Goal: Information Seeking & Learning: Learn about a topic

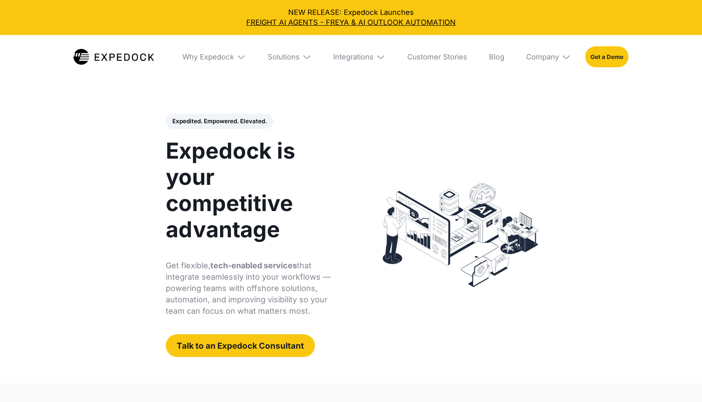
select select
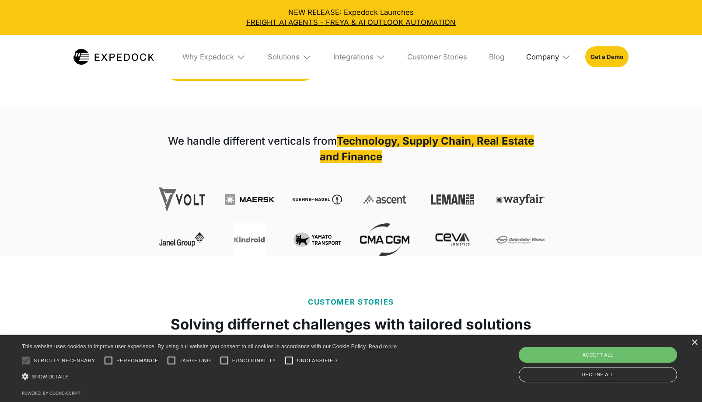
click at [541, 56] on div "Company" at bounding box center [542, 56] width 33 height 9
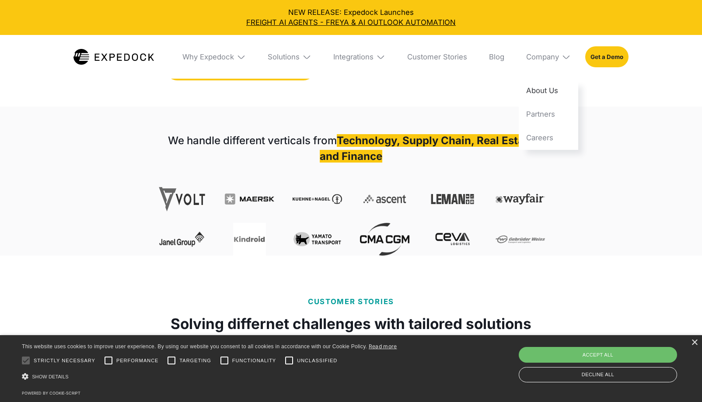
click at [538, 91] on link "About Us" at bounding box center [548, 91] width 59 height 24
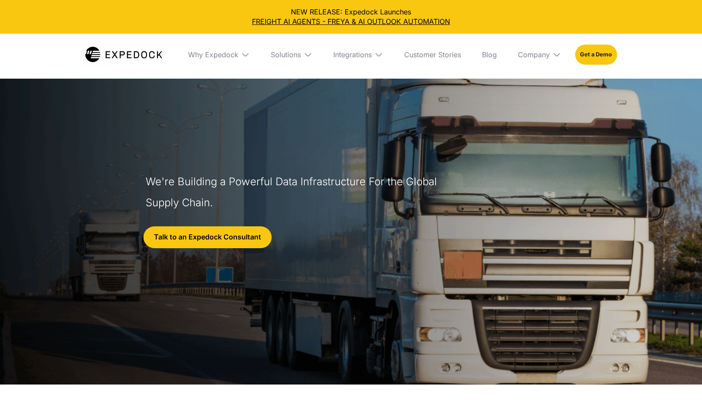
select select
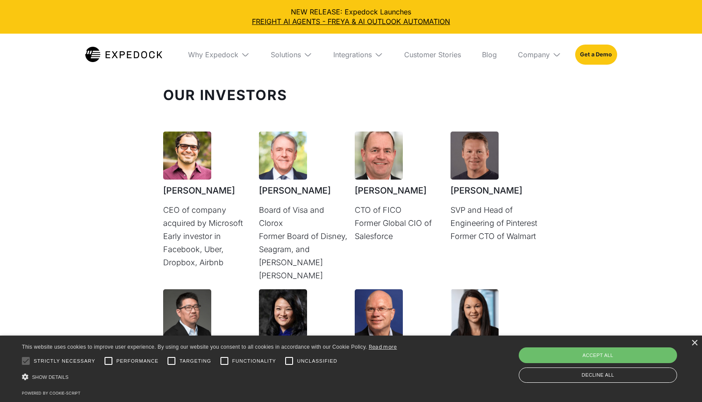
scroll to position [2270, 0]
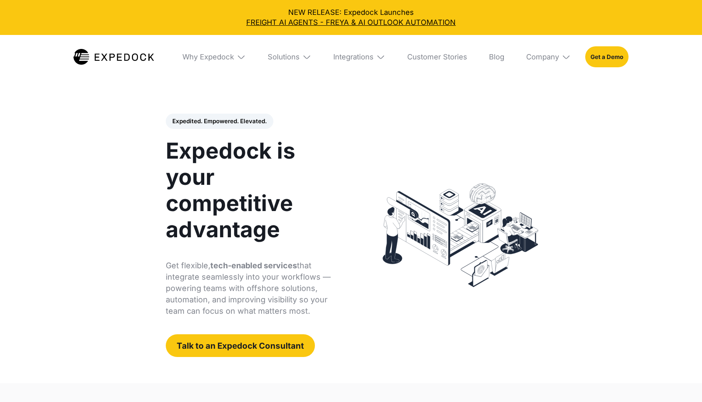
select select
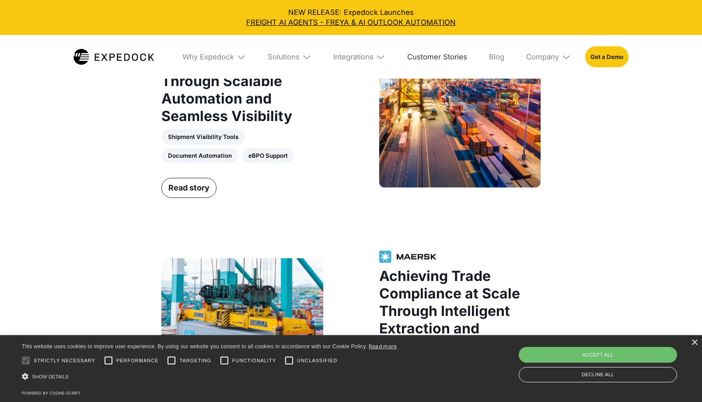
scroll to position [945, 0]
click at [439, 53] on link "Customer Stories" at bounding box center [437, 57] width 74 height 44
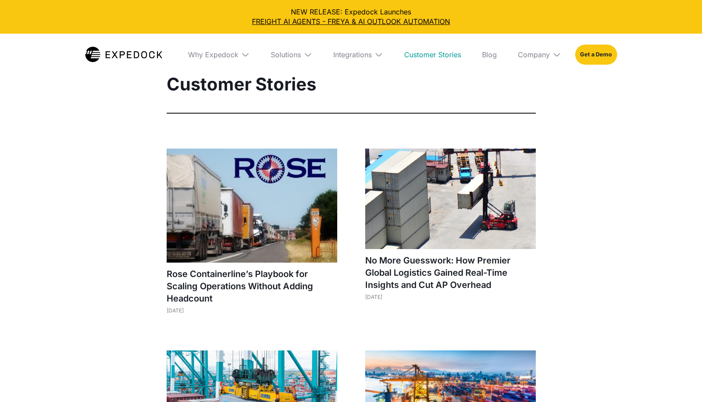
select select
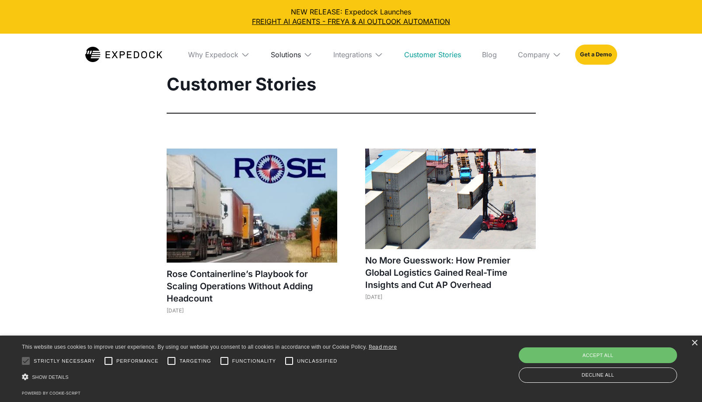
click at [296, 54] on div "Solutions" at bounding box center [286, 54] width 30 height 9
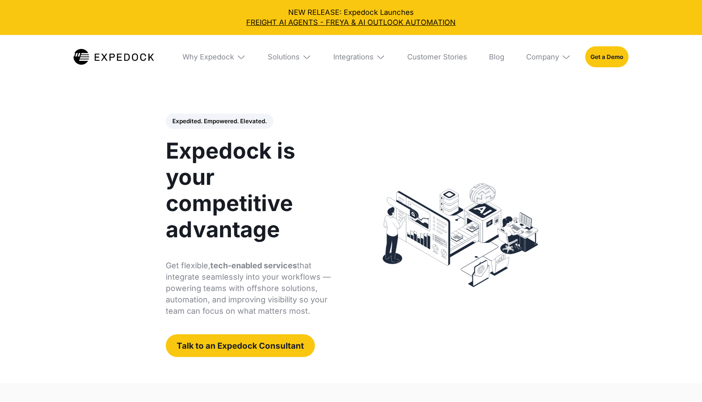
select select
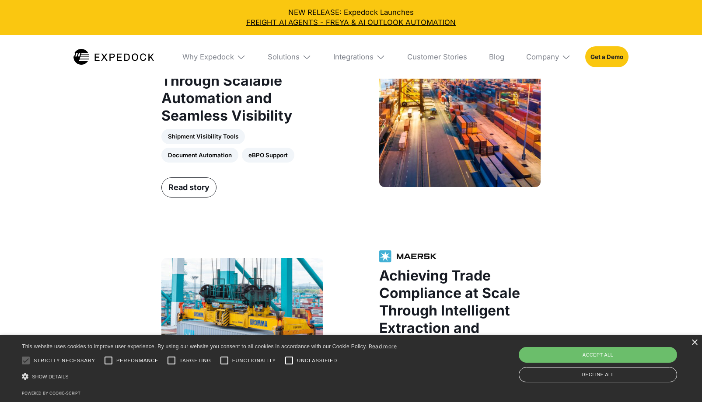
click at [563, 59] on img at bounding box center [565, 56] width 9 height 9
click at [554, 91] on link "About Us" at bounding box center [548, 91] width 59 height 24
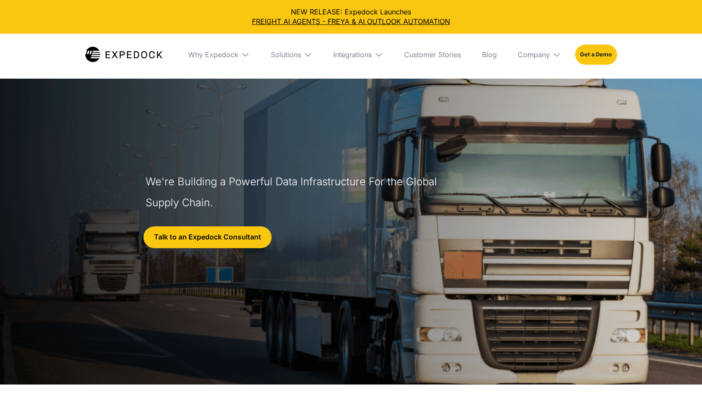
select select
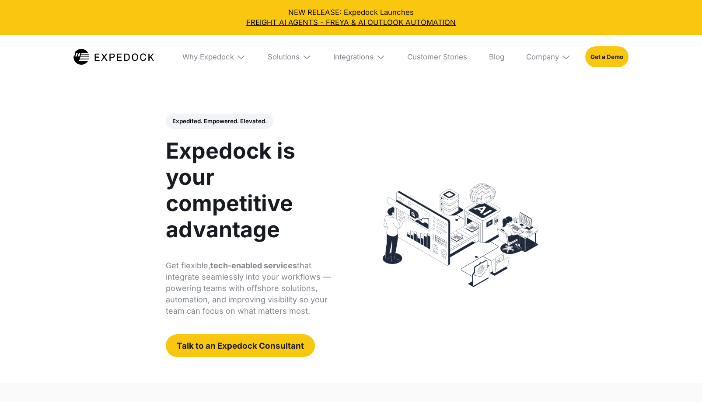
select select
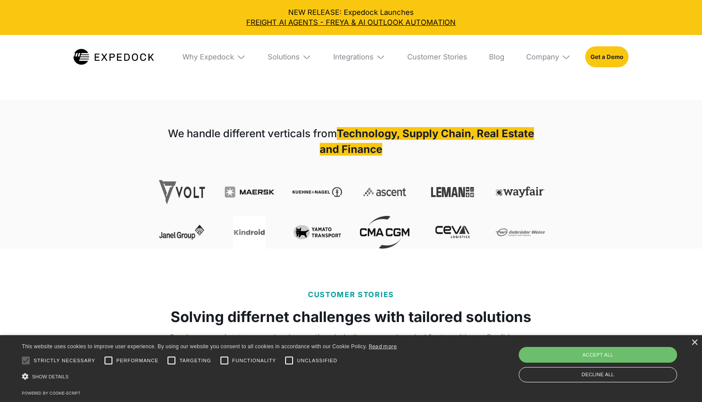
scroll to position [284, 0]
